Goal: Find specific fact: Find specific fact

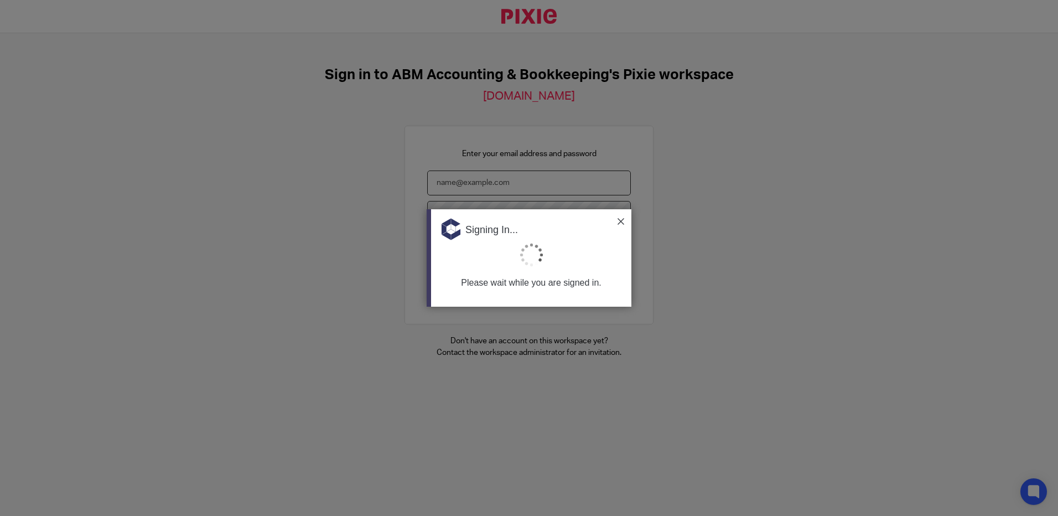
type input "[EMAIL_ADDRESS][DOMAIN_NAME]"
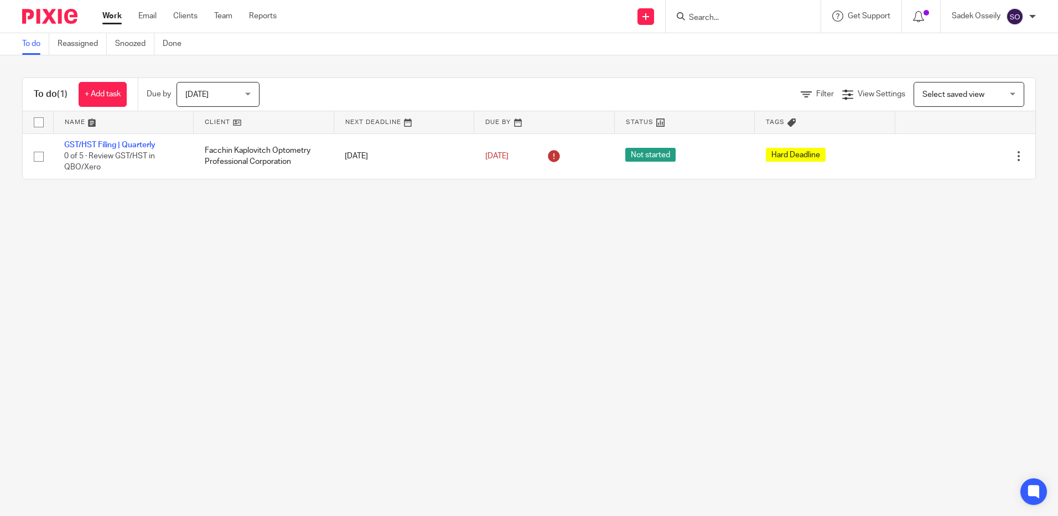
click at [705, 19] on input "Search" at bounding box center [738, 18] width 100 height 10
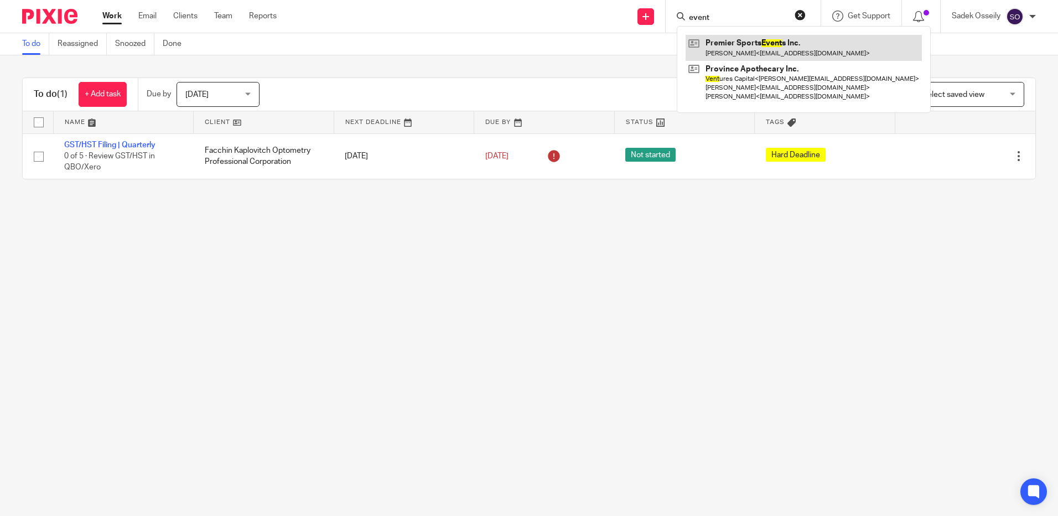
type input "event"
click at [740, 44] on link at bounding box center [804, 47] width 236 height 25
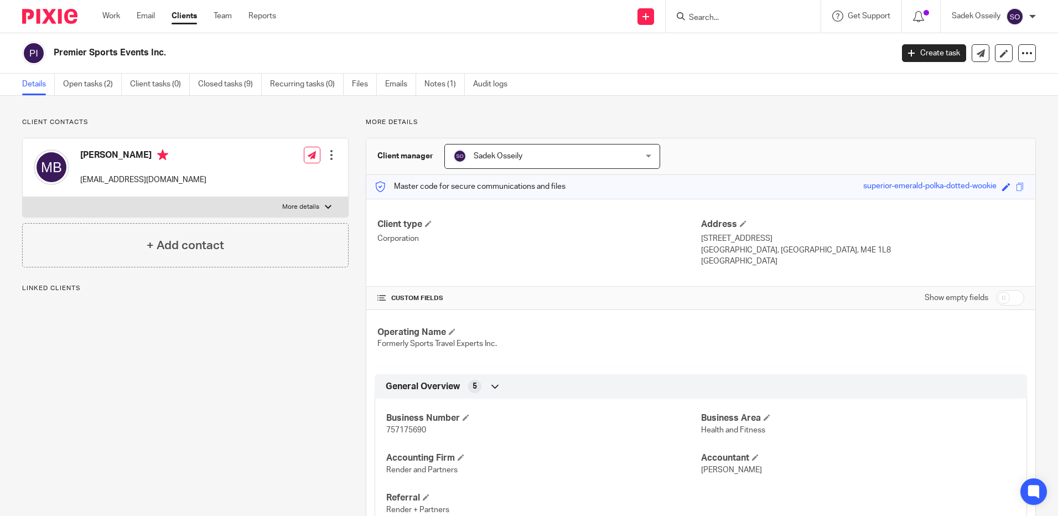
scroll to position [111, 0]
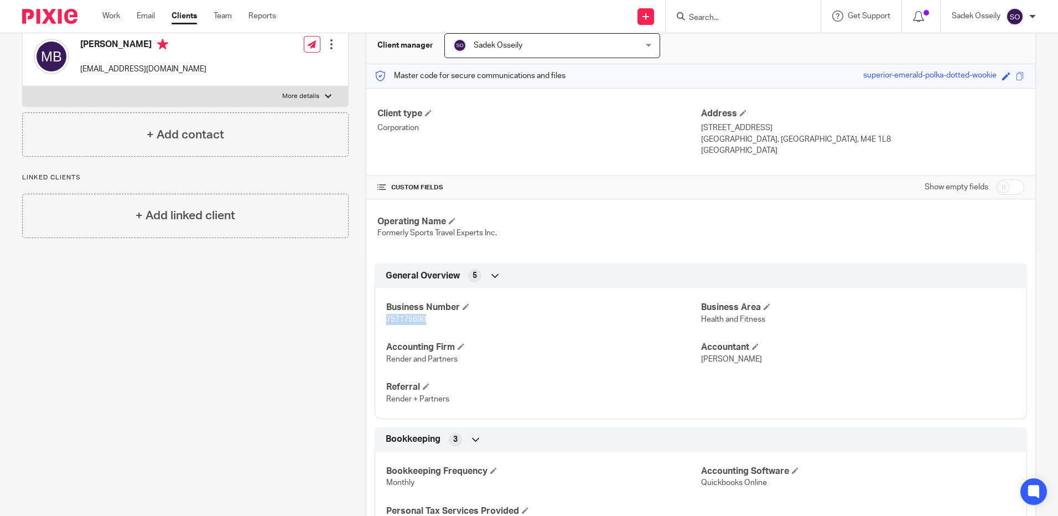
drag, startPoint x: 429, startPoint y: 320, endPoint x: 384, endPoint y: 323, distance: 45.5
click at [386, 323] on p "757175690" at bounding box center [543, 319] width 314 height 11
copy span "757175690"
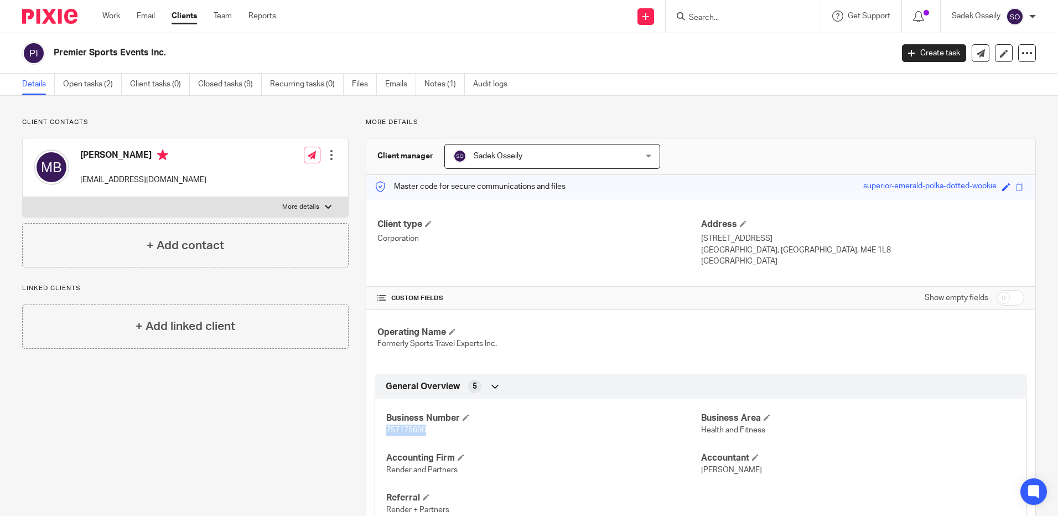
drag, startPoint x: 55, startPoint y: 52, endPoint x: 162, endPoint y: 55, distance: 107.4
click at [162, 55] on h2 "Premier Sports Events Inc." at bounding box center [386, 53] width 665 height 12
copy h2 "Premier Sports Events Inc"
drag, startPoint x: 431, startPoint y: 430, endPoint x: 384, endPoint y: 428, distance: 47.1
click at [386, 428] on p "757175690" at bounding box center [543, 430] width 314 height 11
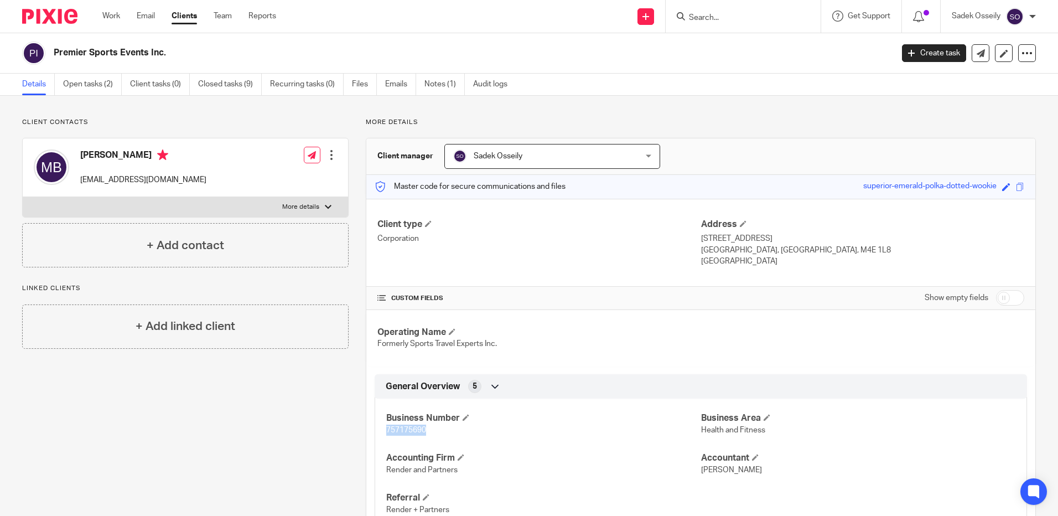
copy span "757175690"
